Goal: Communication & Community: Answer question/provide support

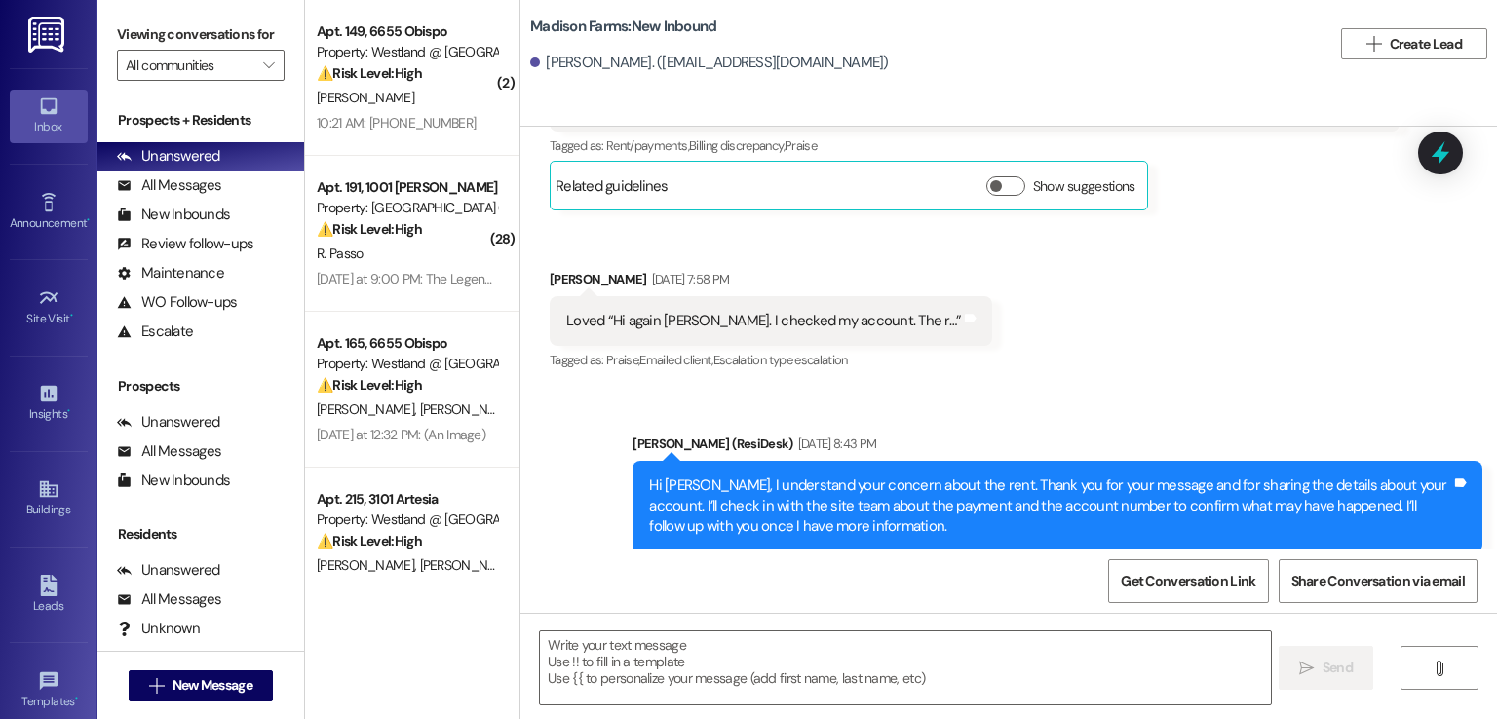
scroll to position [4841, 0]
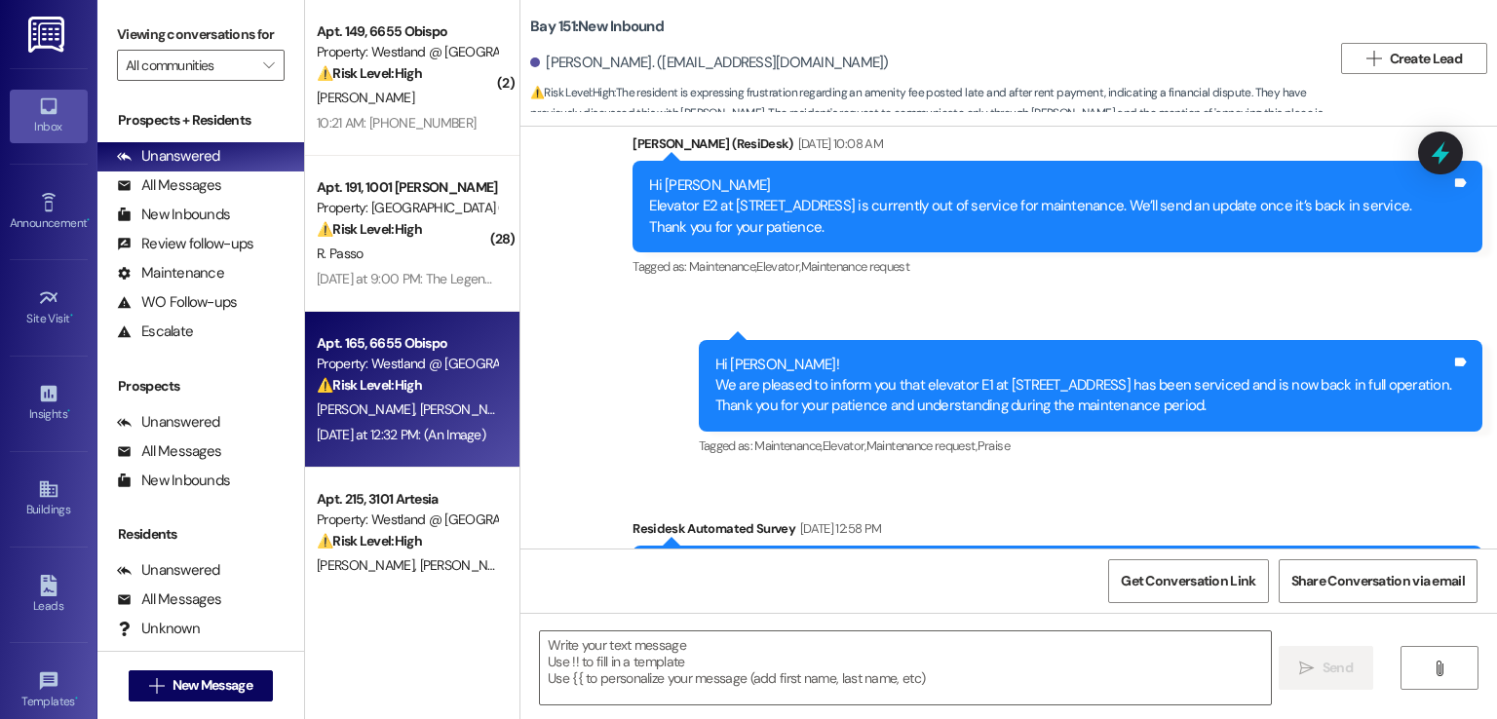
scroll to position [60226, 0]
